Goal: Transaction & Acquisition: Purchase product/service

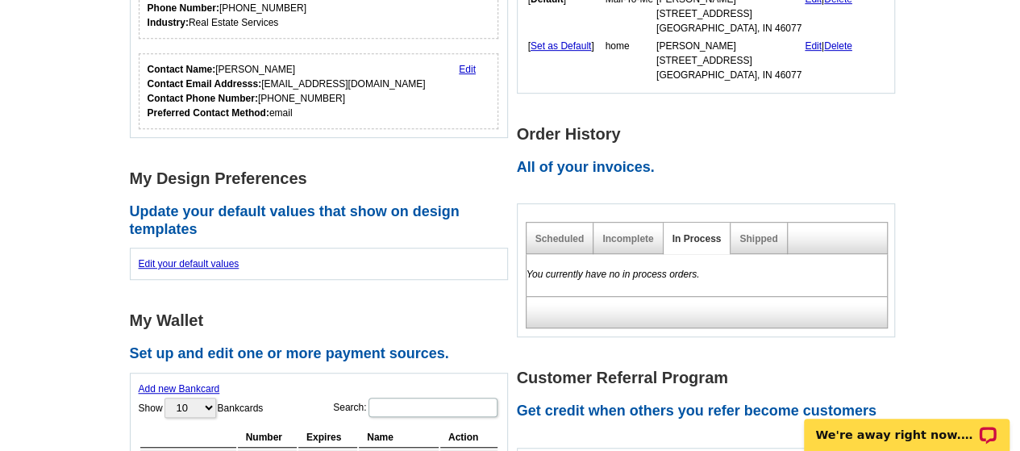
scroll to position [403, 0]
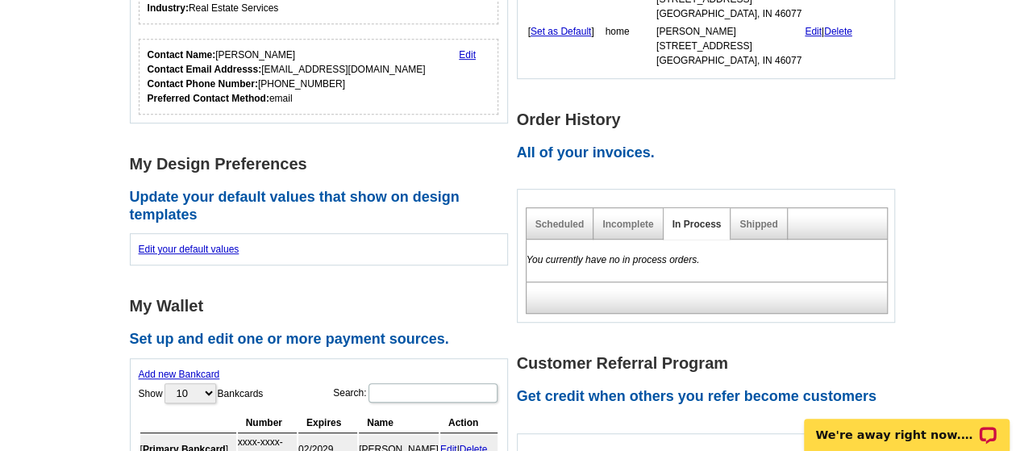
click at [763, 228] on link "Shipped" at bounding box center [759, 224] width 38 height 11
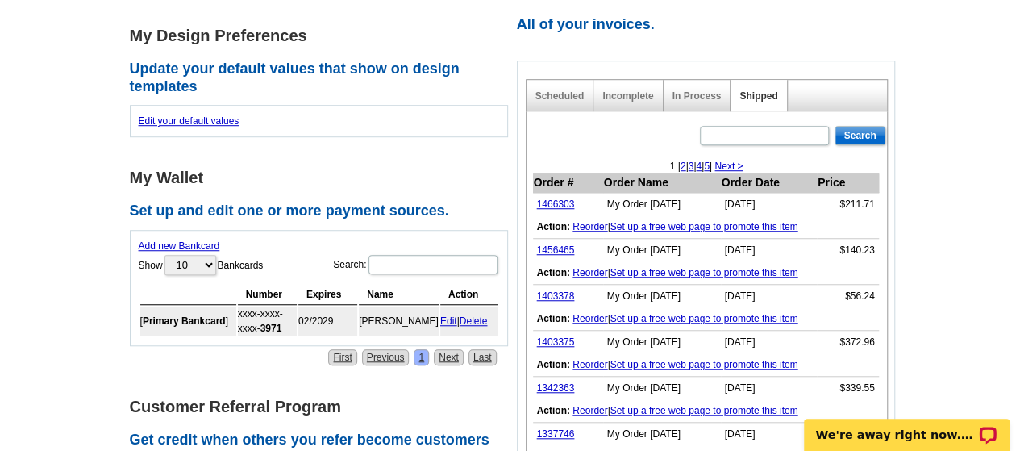
scroll to position [565, 0]
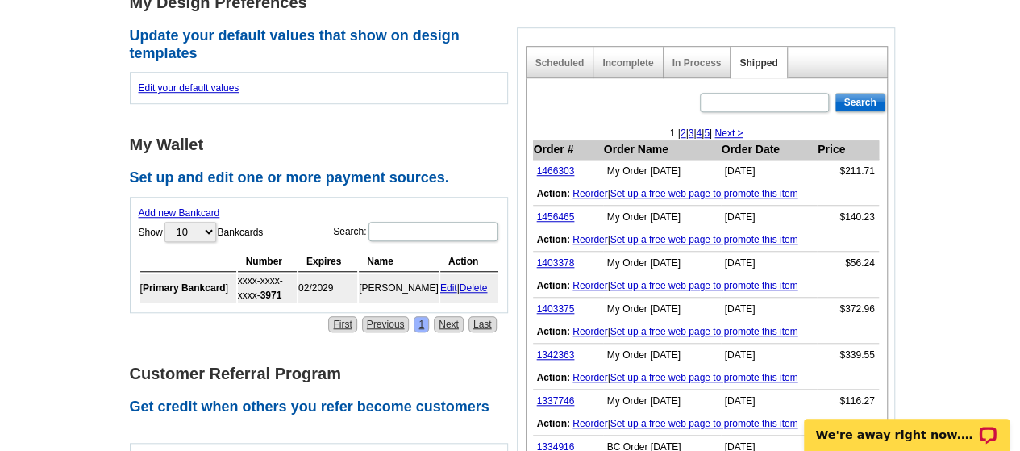
click at [561, 304] on link "1403375" at bounding box center [556, 308] width 38 height 11
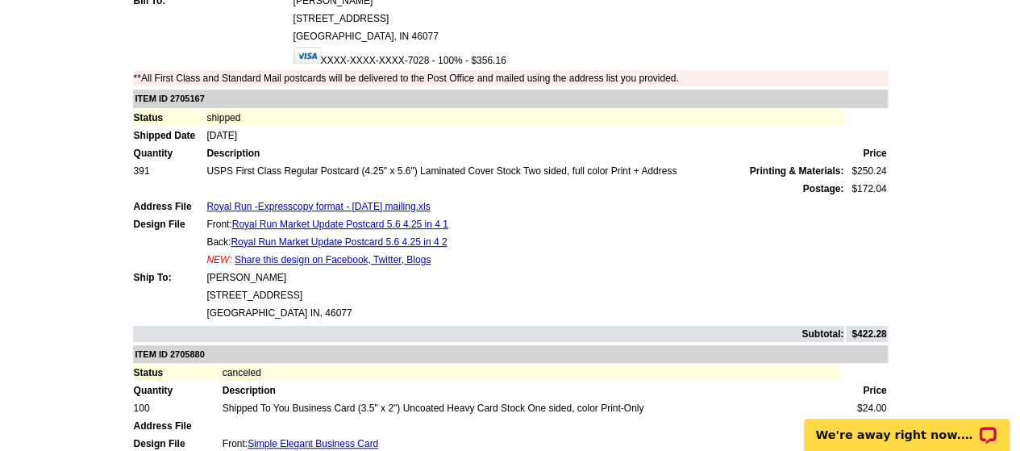
scroll to position [161, 0]
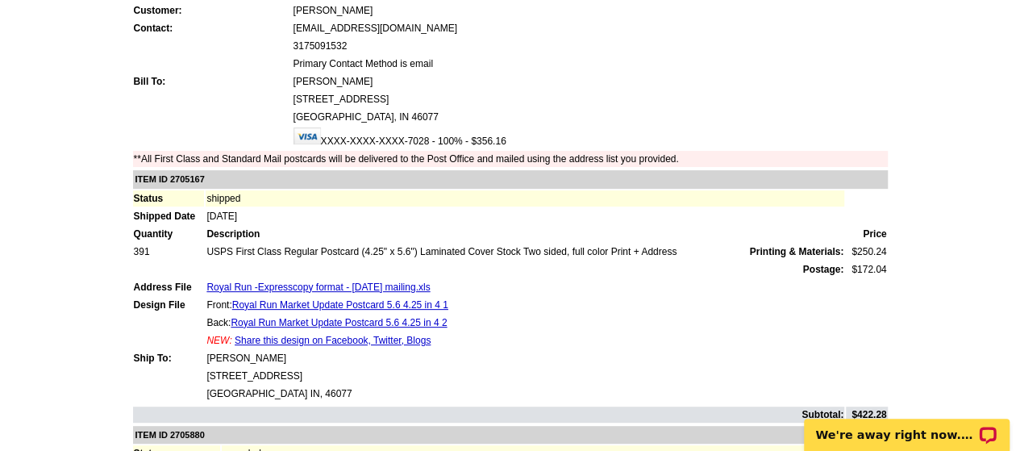
click at [357, 288] on link "Royal Run -Expresscopy format - 11-21-2022 mailing.xls" at bounding box center [317, 286] width 223 height 11
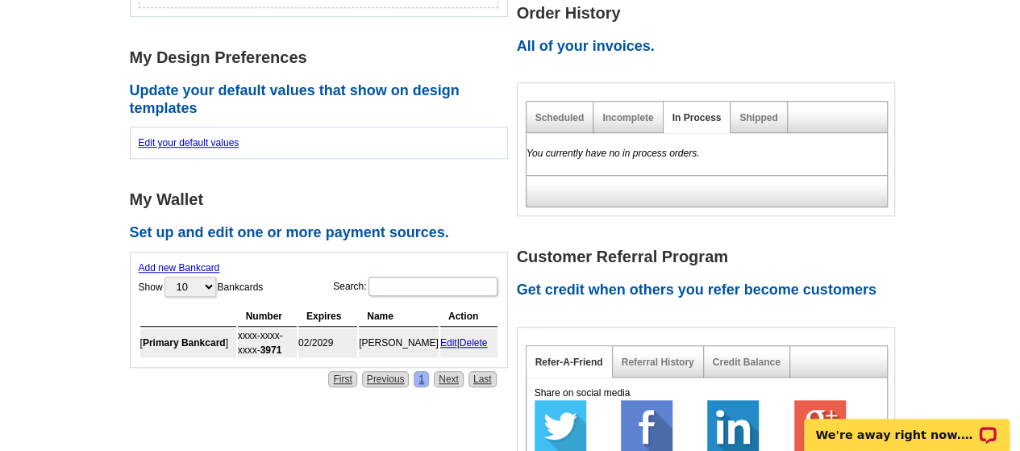
scroll to position [484, 0]
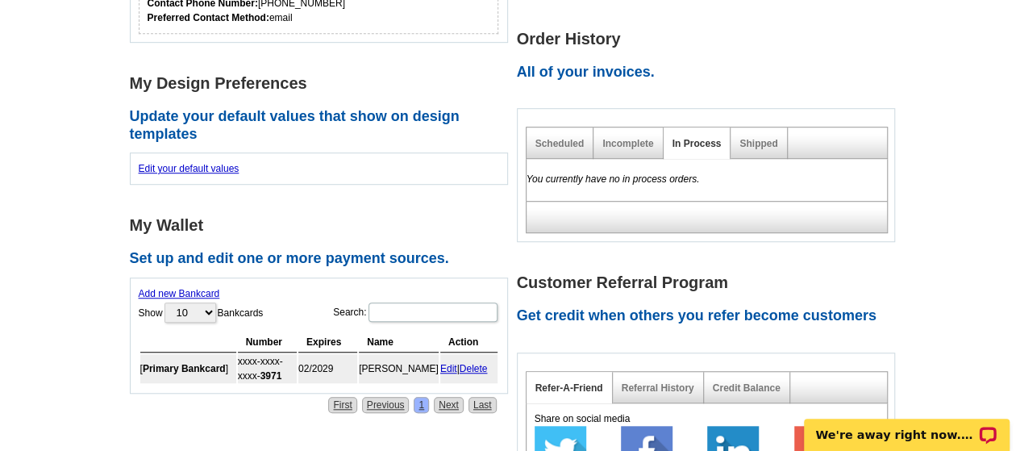
click at [755, 152] on div "Shipped" at bounding box center [759, 142] width 56 height 31
click at [755, 144] on link "Shipped" at bounding box center [759, 143] width 38 height 11
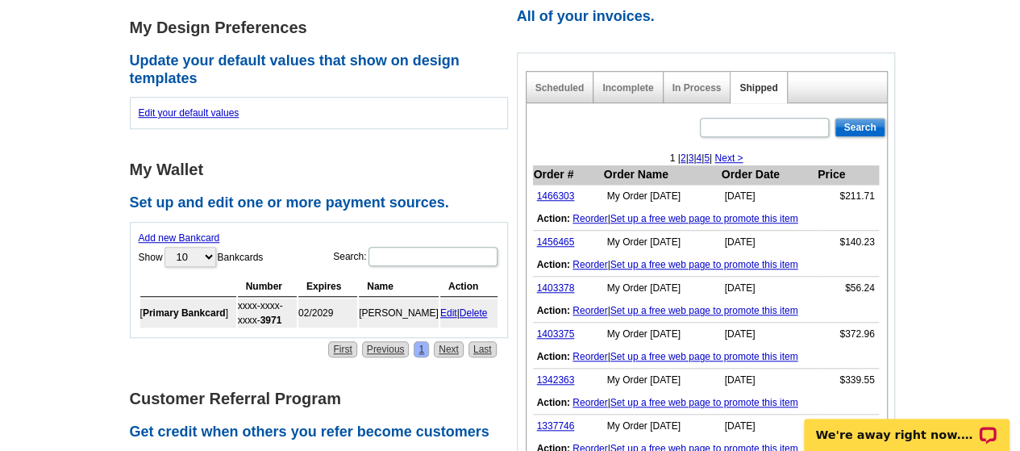
scroll to position [565, 0]
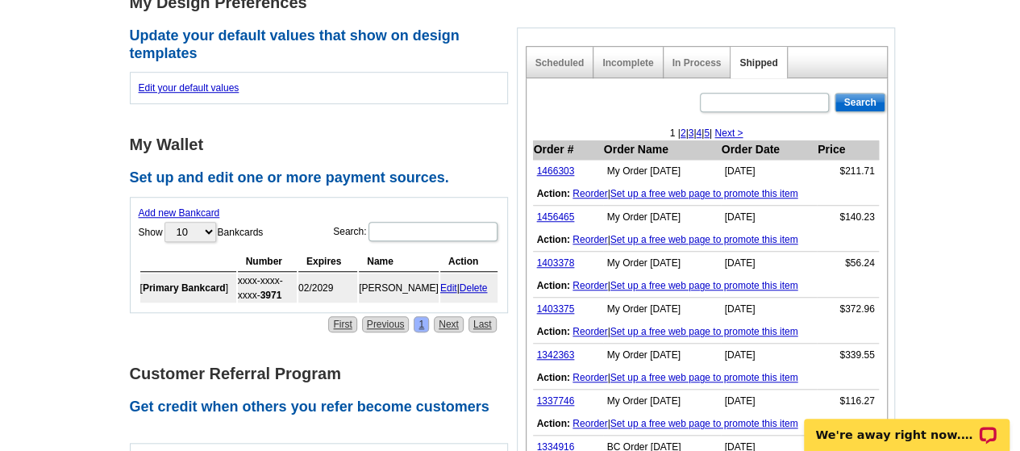
click at [557, 213] on link "1456465" at bounding box center [556, 216] width 38 height 11
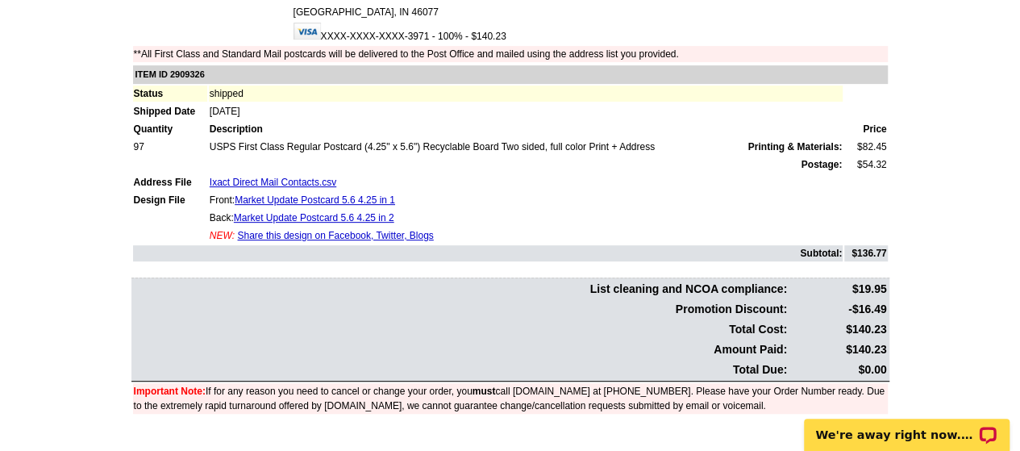
scroll to position [242, 0]
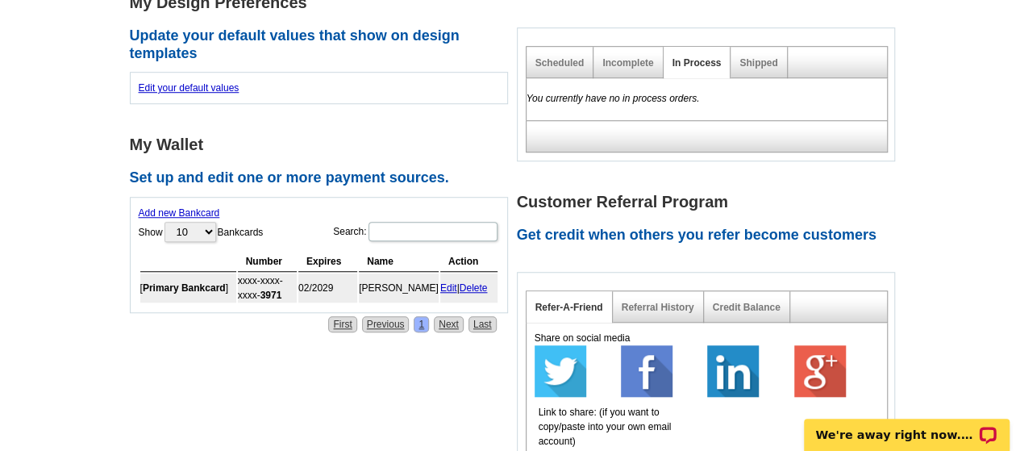
click at [758, 62] on link "Shipped" at bounding box center [759, 62] width 38 height 11
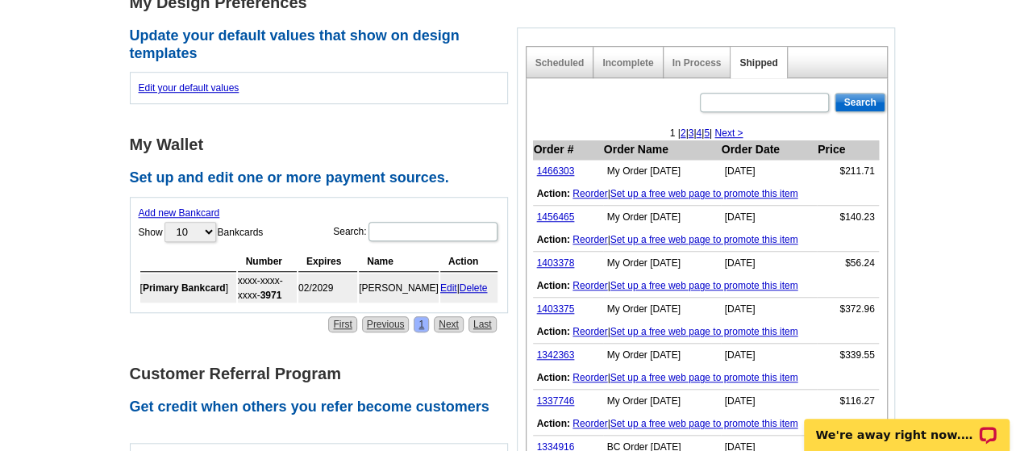
click at [551, 170] on link "1466303" at bounding box center [556, 170] width 38 height 11
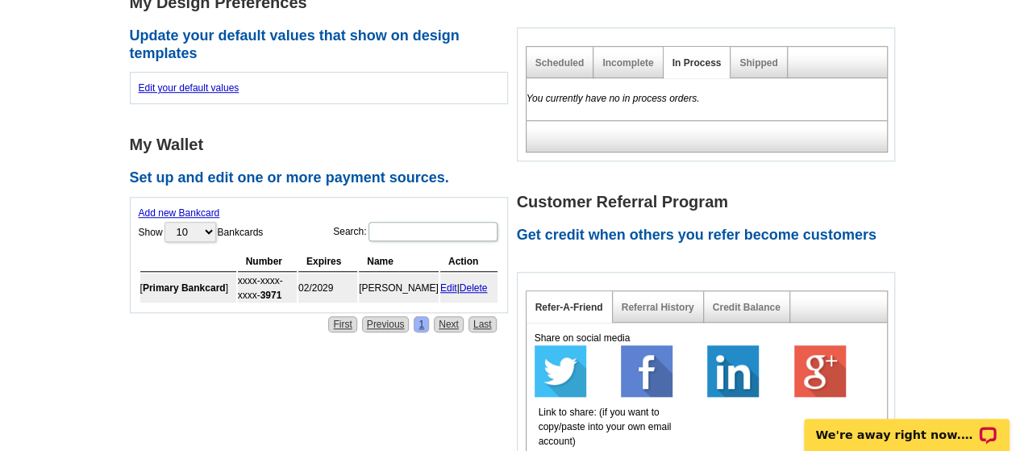
click at [758, 66] on link "Shipped" at bounding box center [759, 62] width 38 height 11
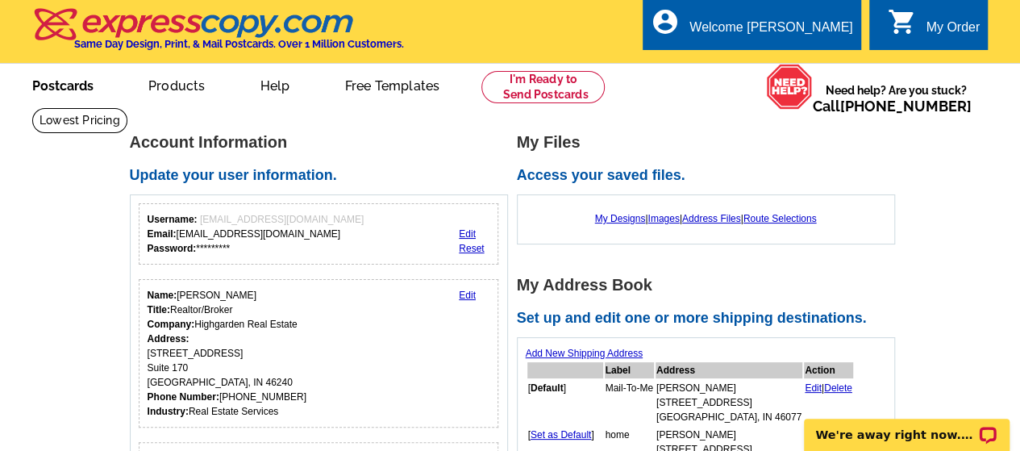
click at [60, 89] on link "Postcards" at bounding box center [62, 84] width 113 height 38
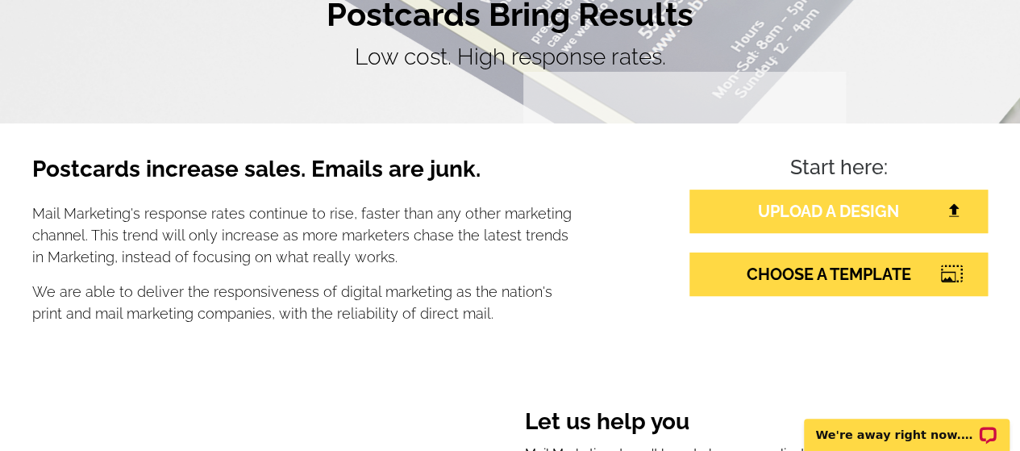
click at [789, 199] on link "UPLOAD A DESIGN" at bounding box center [839, 212] width 298 height 44
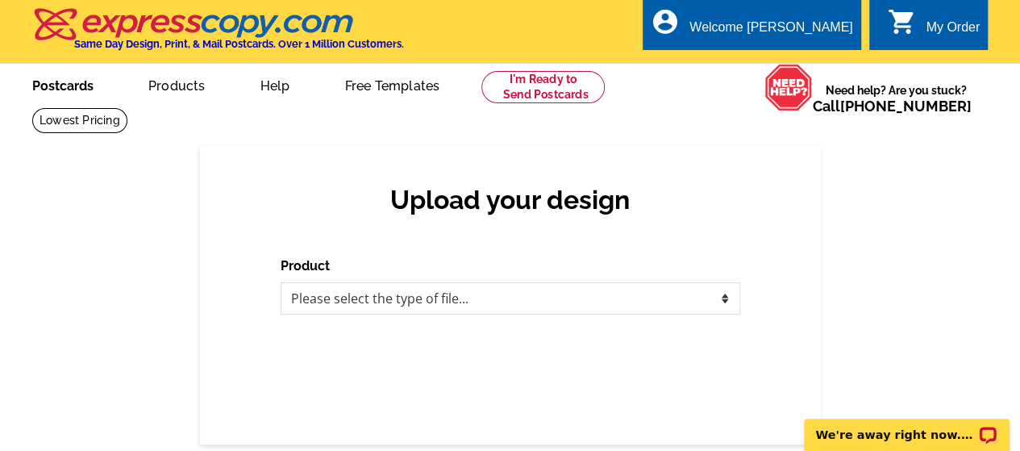
click at [60, 73] on link "Postcards" at bounding box center [62, 84] width 113 height 38
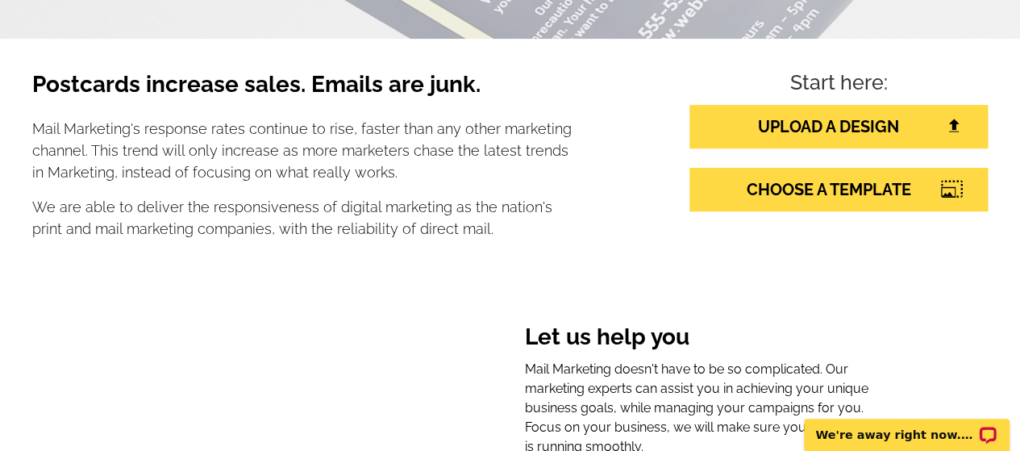
scroll to position [242, 0]
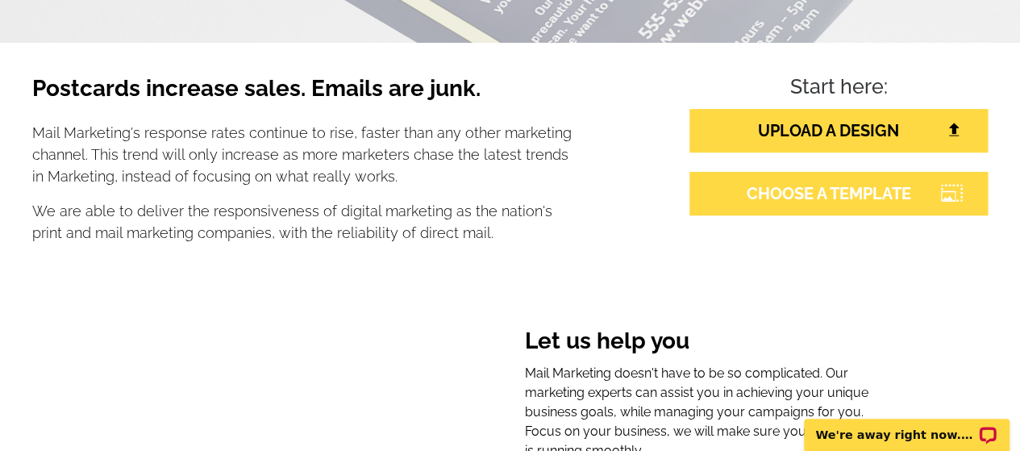
click at [832, 189] on link "CHOOSE A TEMPLATE" at bounding box center [839, 194] width 298 height 44
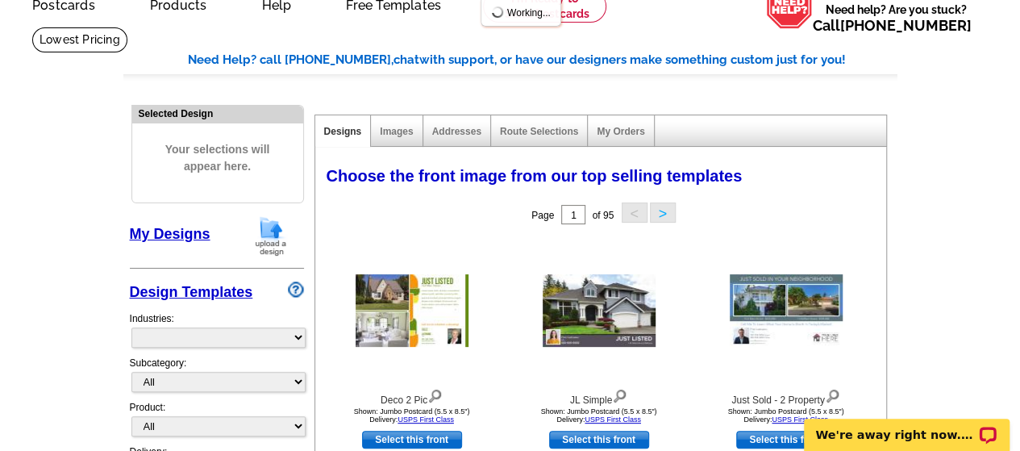
select select "785"
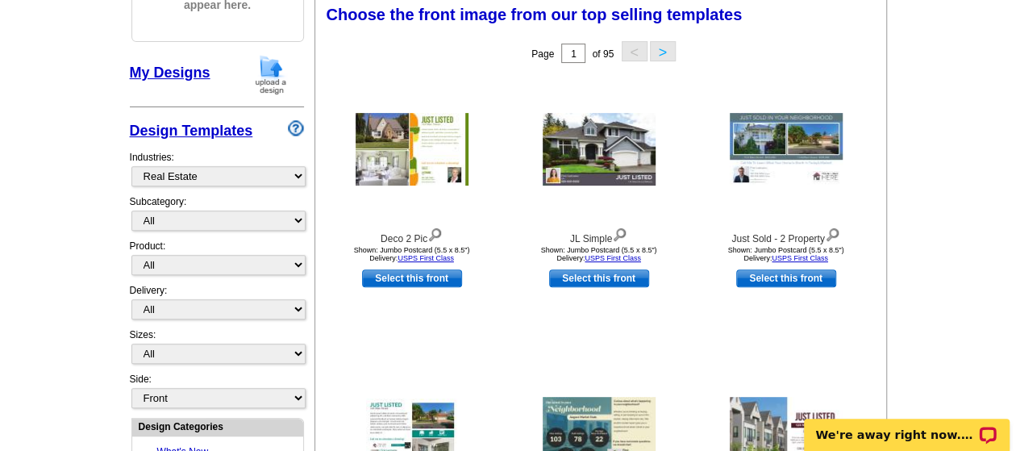
scroll to position [323, 0]
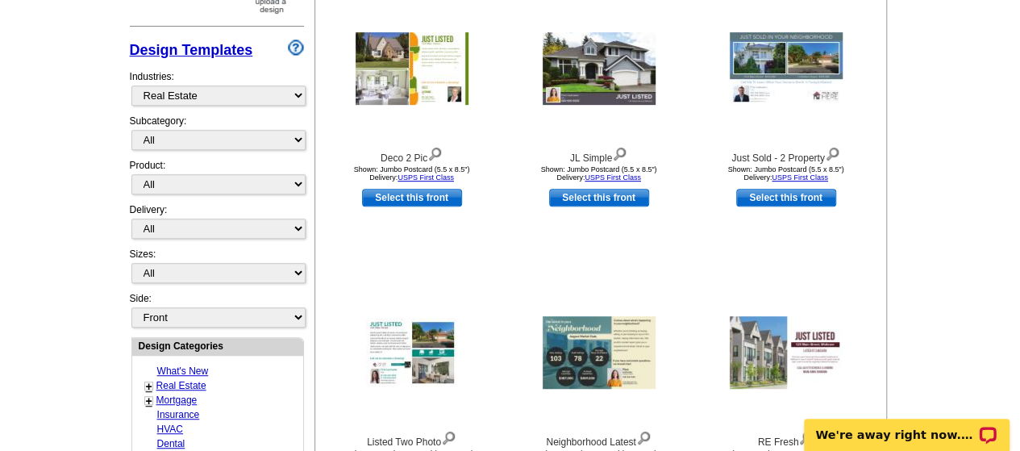
click at [819, 200] on link "Select this front" at bounding box center [786, 198] width 100 height 18
select select "2"
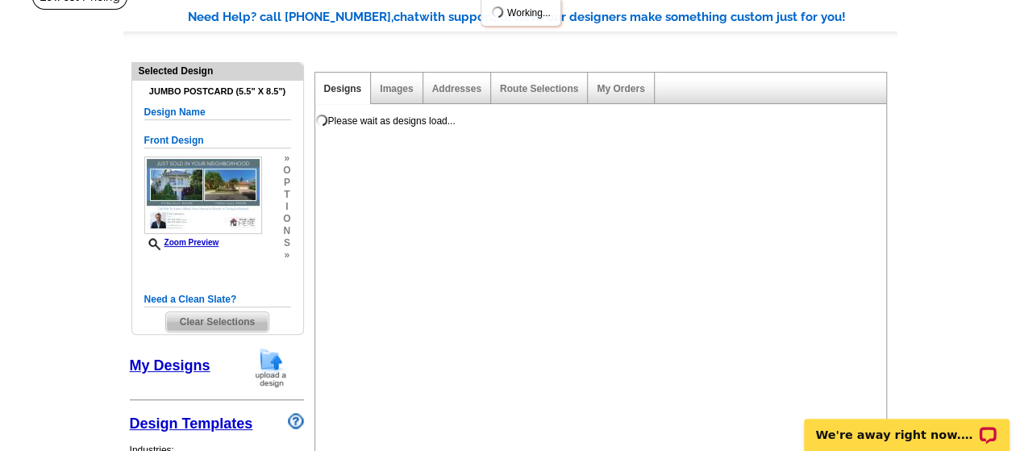
scroll to position [161, 0]
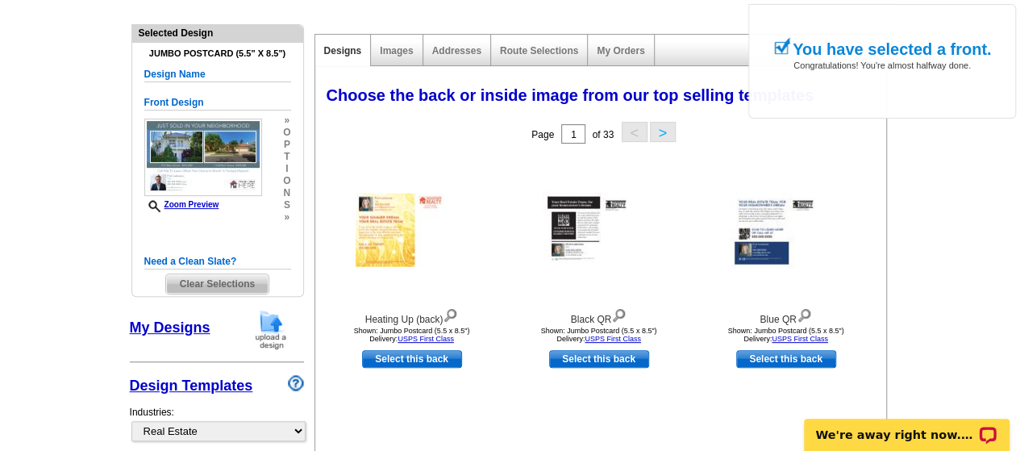
click at [414, 357] on link "Select this back" at bounding box center [412, 359] width 100 height 18
select select "front"
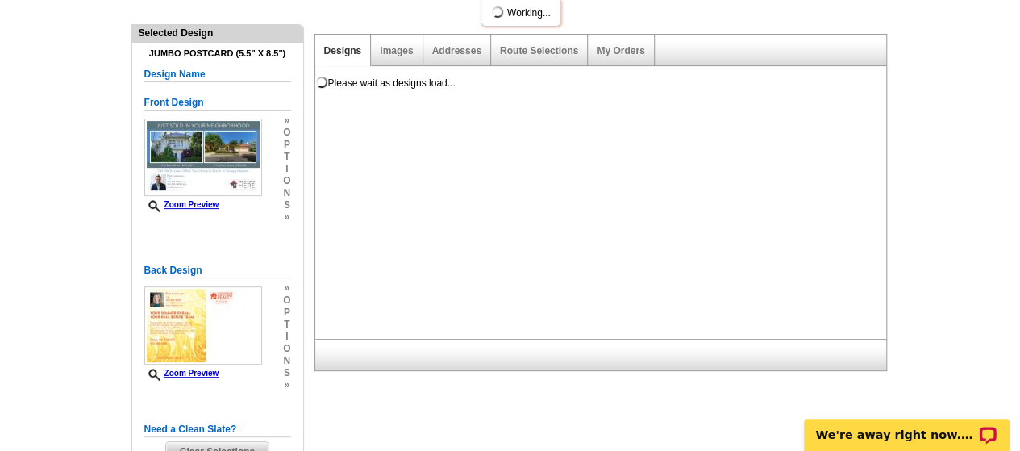
scroll to position [0, 0]
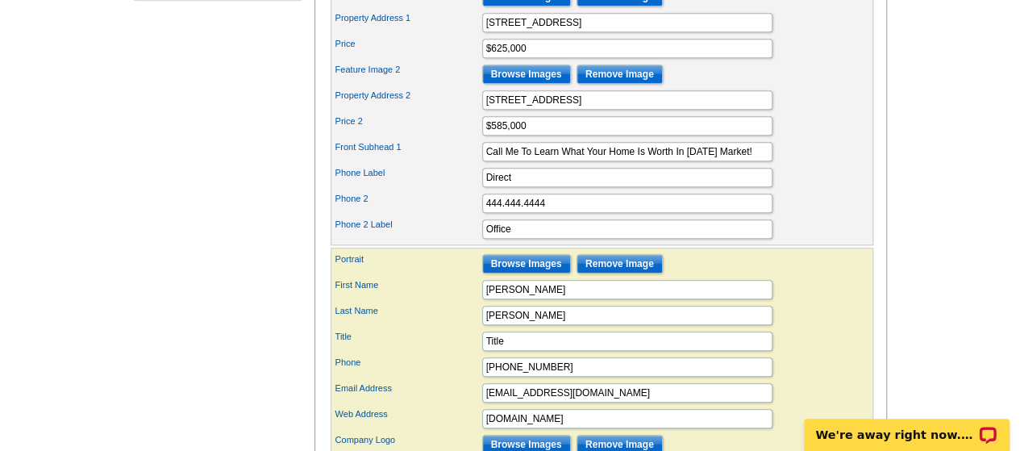
scroll to position [161, 0]
